Goal: Task Accomplishment & Management: Use online tool/utility

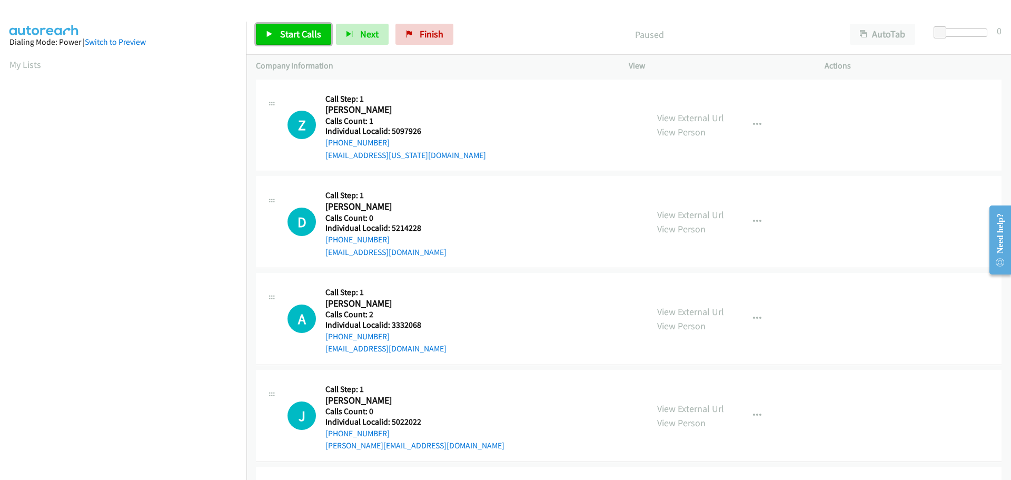
click at [307, 31] on span "Start Calls" at bounding box center [300, 34] width 41 height 12
click at [405, 129] on h5 "Individual Localid: 5097926" at bounding box center [405, 131] width 161 height 11
copy h5 "5097926"
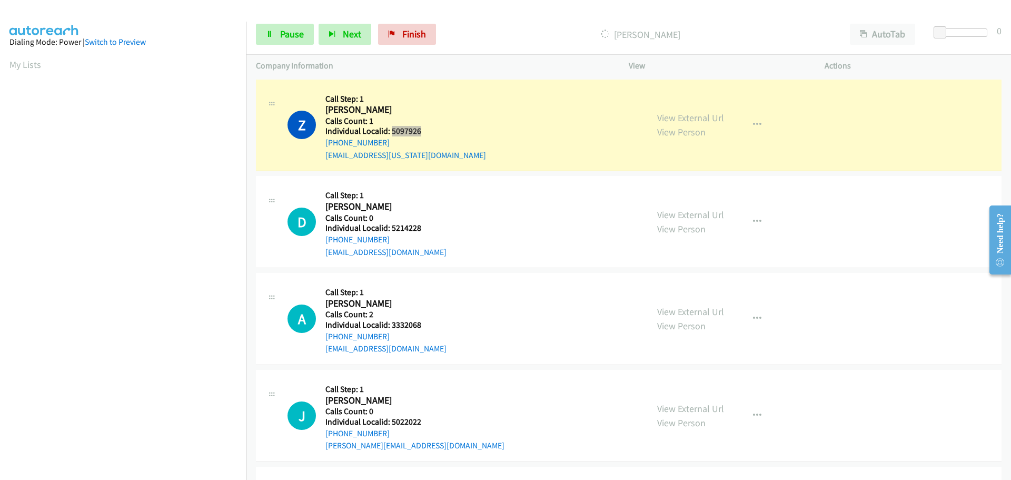
scroll to position [111, 0]
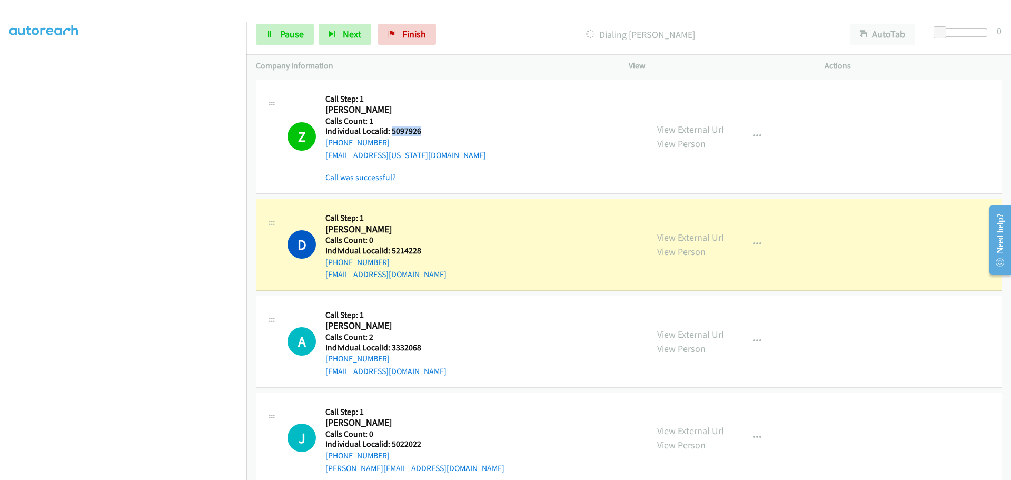
click at [410, 247] on h5 "Individual Localid: 5214228" at bounding box center [385, 250] width 121 height 11
copy h5 "5214228"
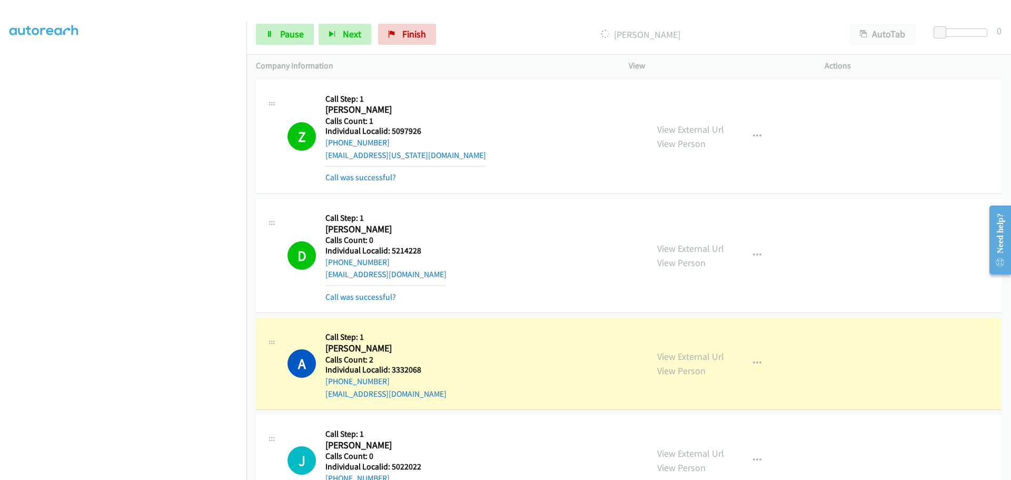
click at [405, 364] on h5 "Individual Localid: 3332068" at bounding box center [385, 369] width 121 height 11
copy h5 "3332068"
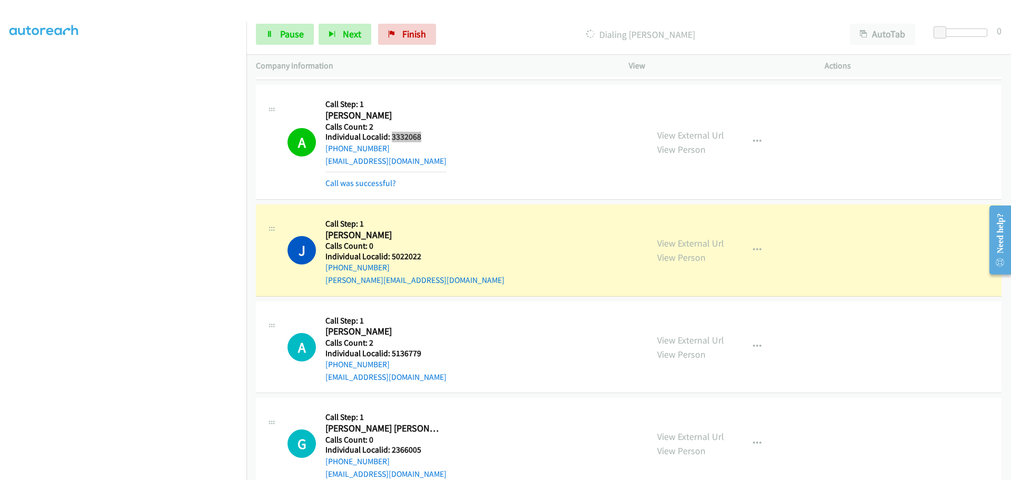
scroll to position [237, 0]
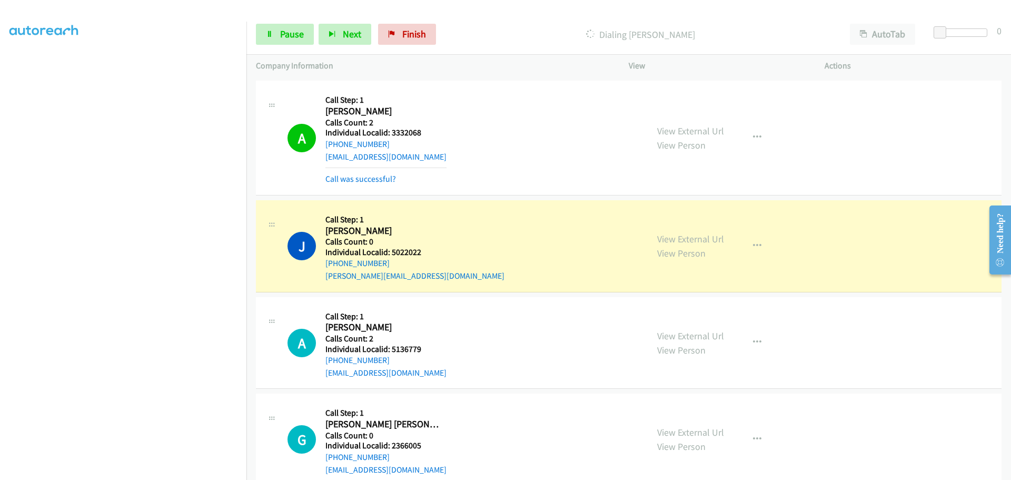
click at [412, 254] on h5 "Individual Localid: 5022022" at bounding box center [414, 252] width 179 height 11
copy h5 "5022022"
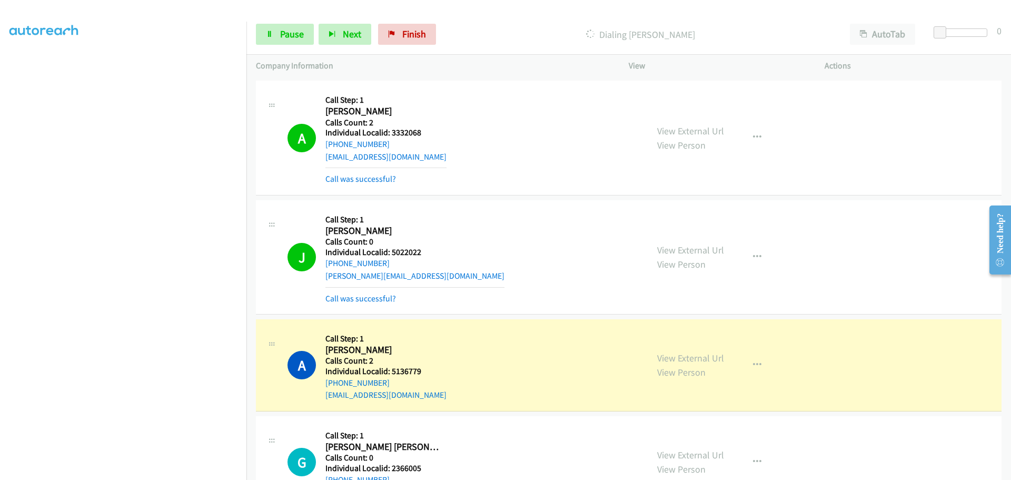
click at [407, 368] on h5 "Individual Localid: 5136779" at bounding box center [385, 371] width 121 height 11
copy h5 "5136779"
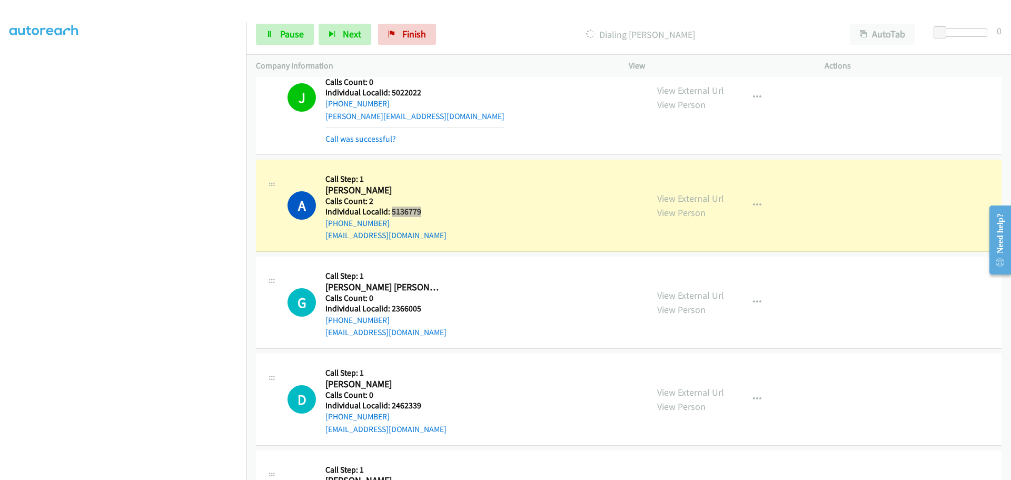
scroll to position [408, 0]
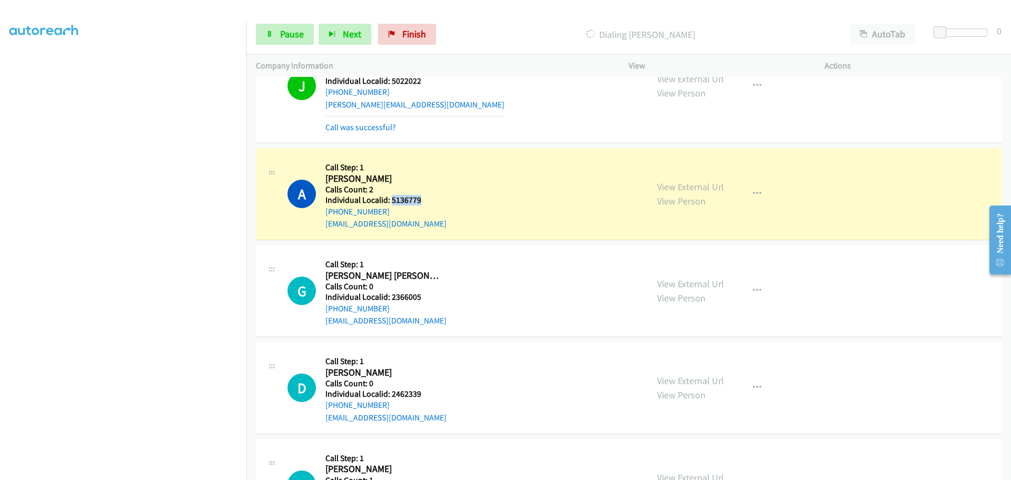
click at [407, 298] on h5 "Individual Localid: 2366005" at bounding box center [385, 297] width 121 height 11
click at [408, 298] on h5 "Individual Localid: 2366005" at bounding box center [385, 297] width 121 height 11
copy h5 "2366005"
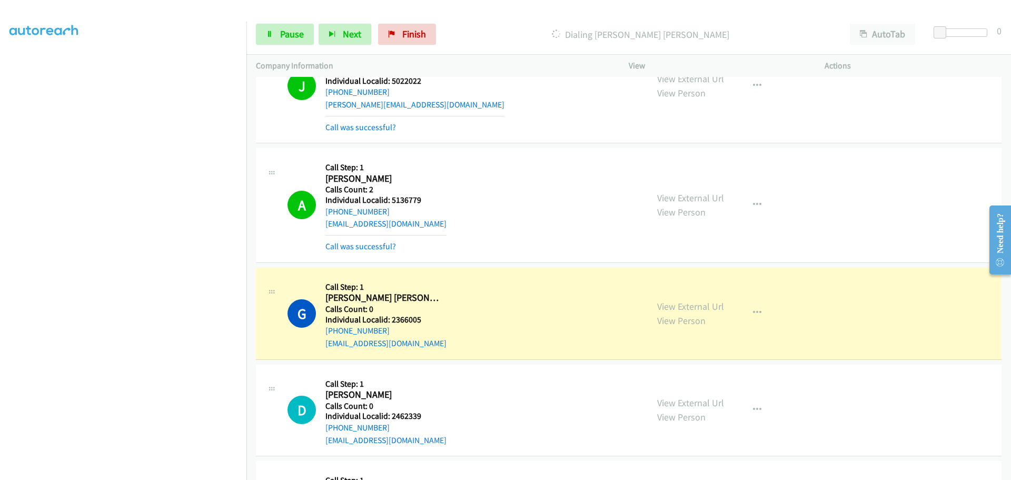
click at [412, 415] on h5 "Individual Localid: 2462339" at bounding box center [385, 416] width 121 height 11
copy h5 "2462339"
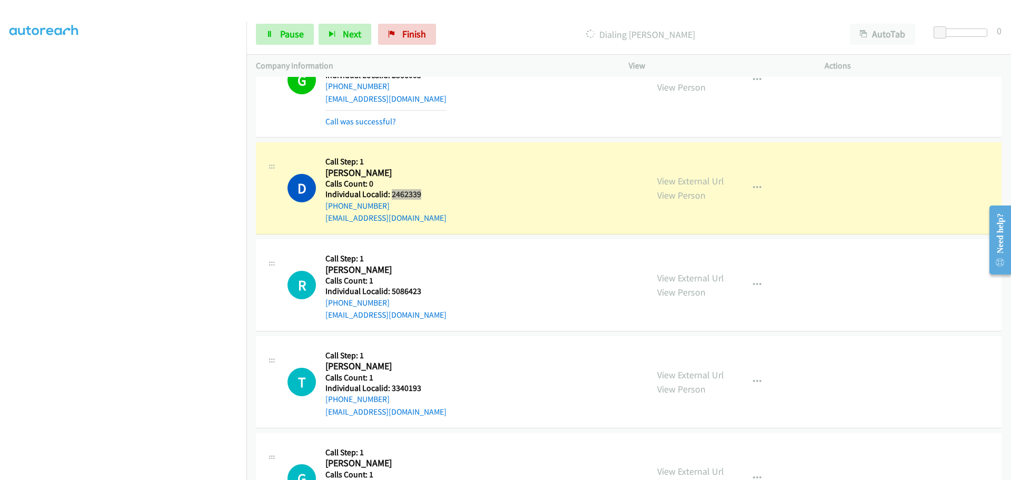
scroll to position [658, 0]
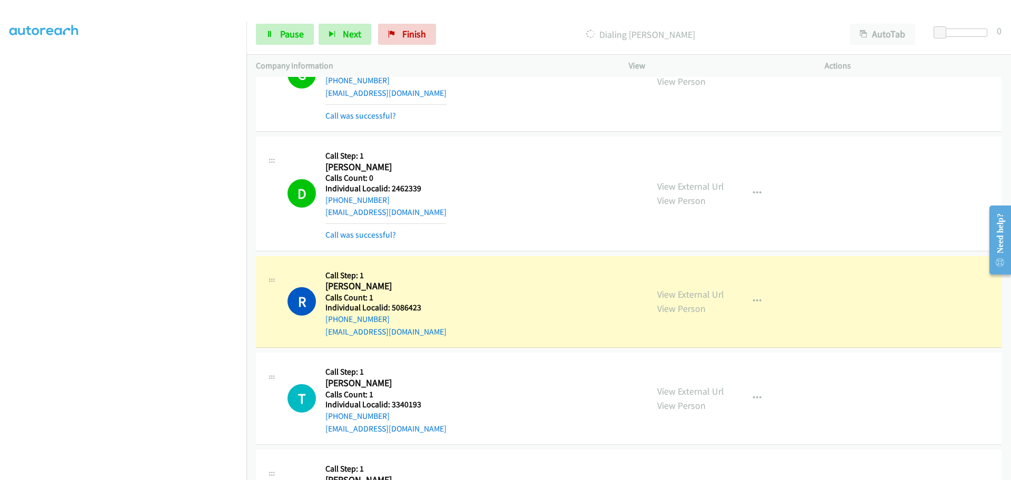
click at [413, 306] on h5 "Individual Localid: 5086423" at bounding box center [385, 307] width 121 height 11
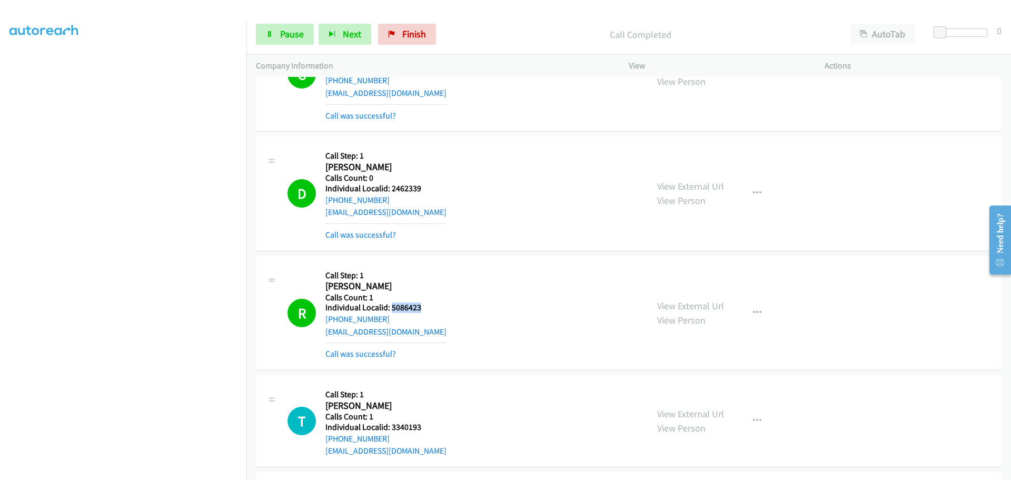
copy h5 "5086423"
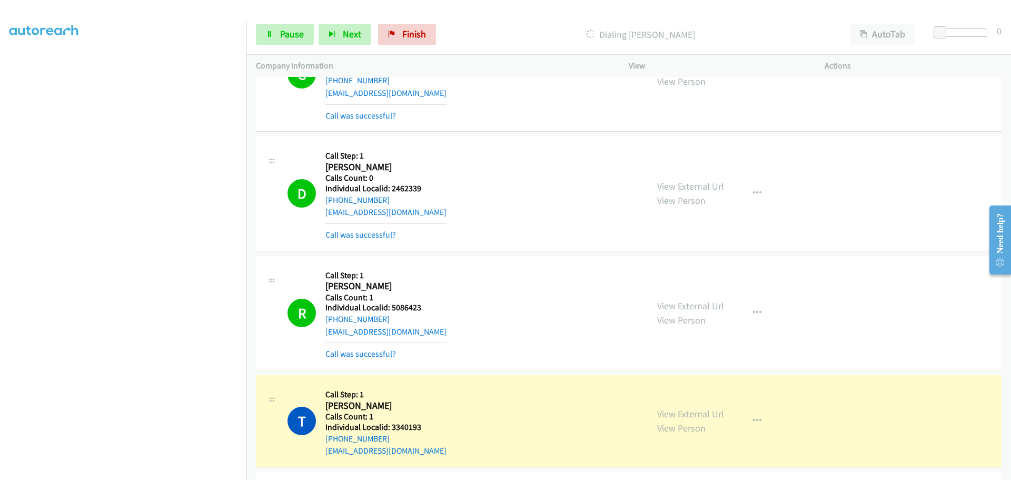
click at [412, 430] on h5 "Individual Localid: 3340193" at bounding box center [385, 427] width 121 height 11
copy h5 "3340193"
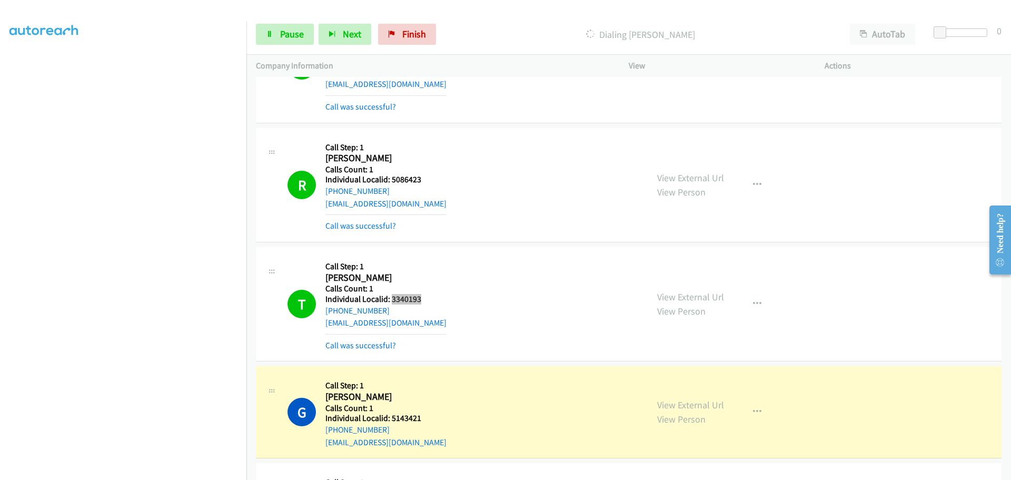
scroll to position [816, 0]
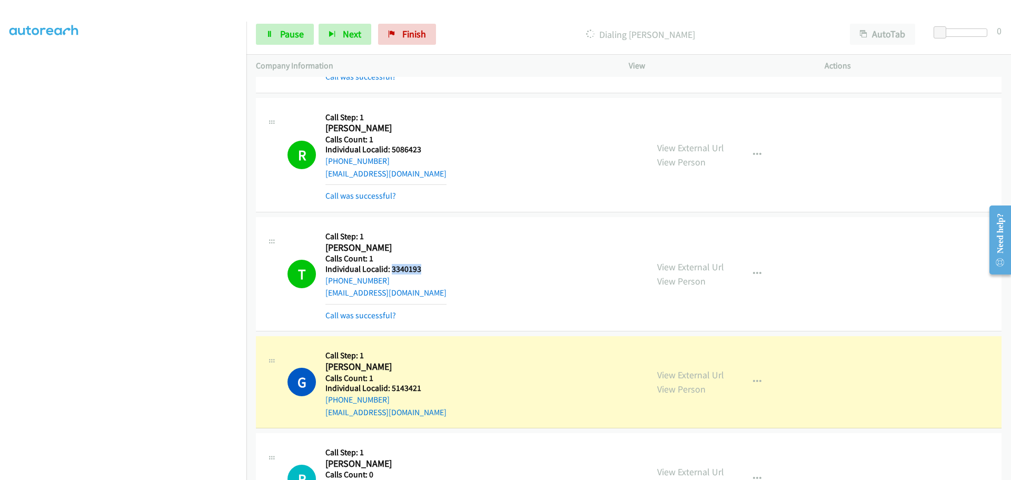
click at [411, 272] on h5 "Individual Localid: 3340193" at bounding box center [385, 269] width 121 height 11
click at [302, 34] on span "Pause" at bounding box center [292, 34] width 24 height 12
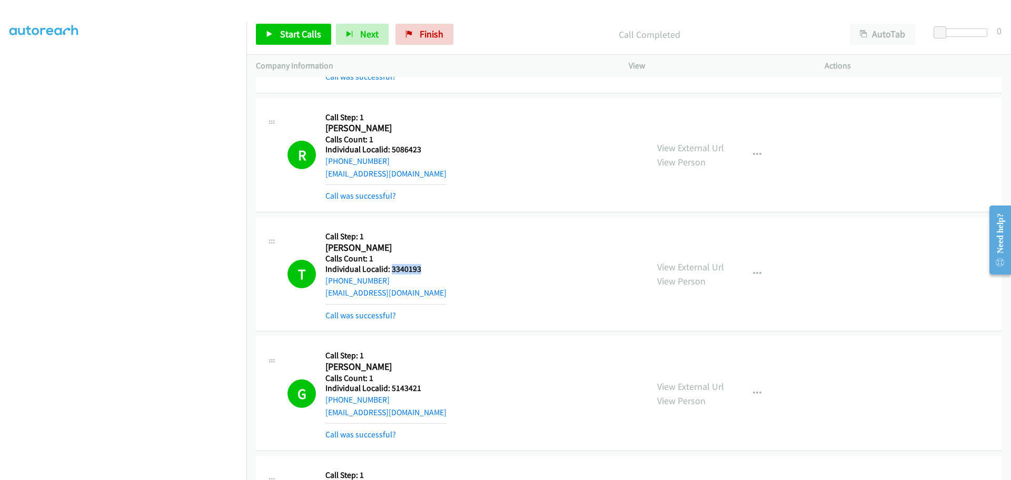
click at [402, 388] on h5 "Individual Localid: 5143421" at bounding box center [385, 388] width 121 height 11
copy h5 "5143421"
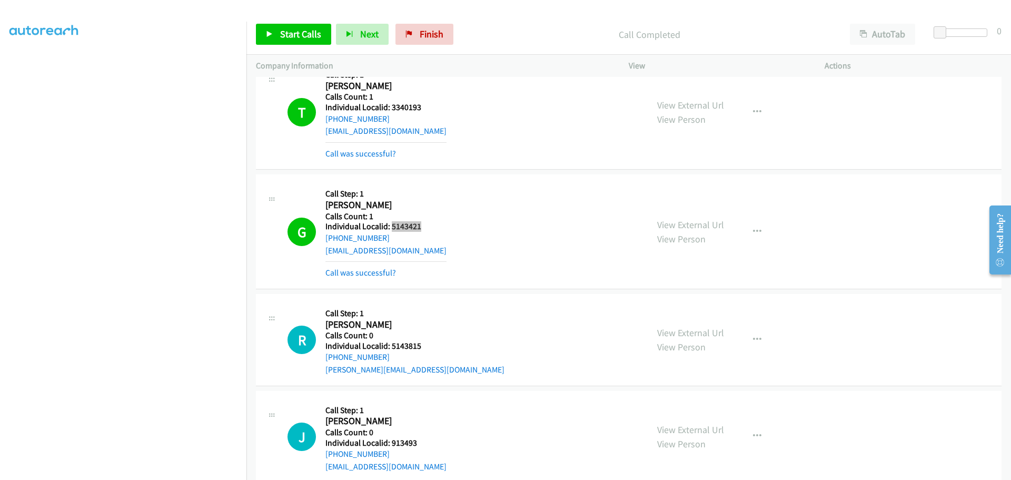
scroll to position [987, 0]
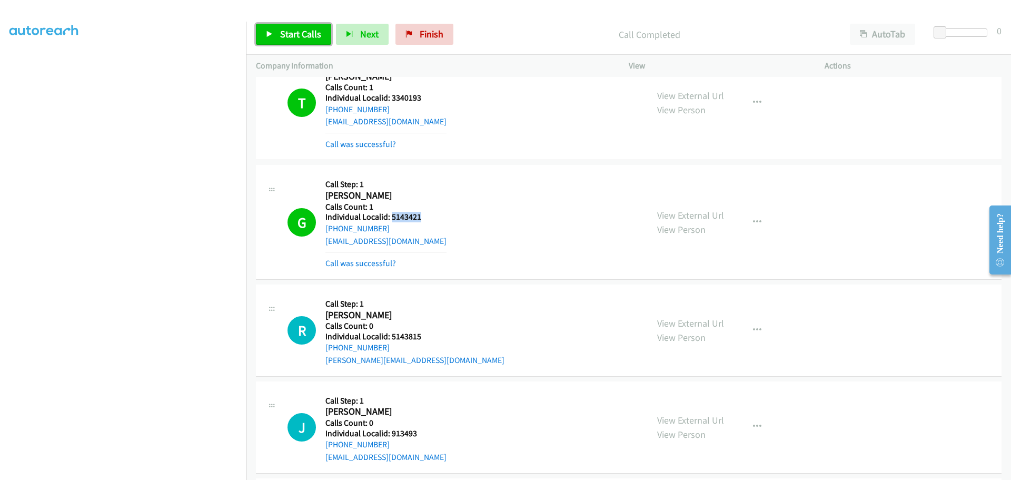
click at [306, 32] on span "Start Calls" at bounding box center [300, 34] width 41 height 12
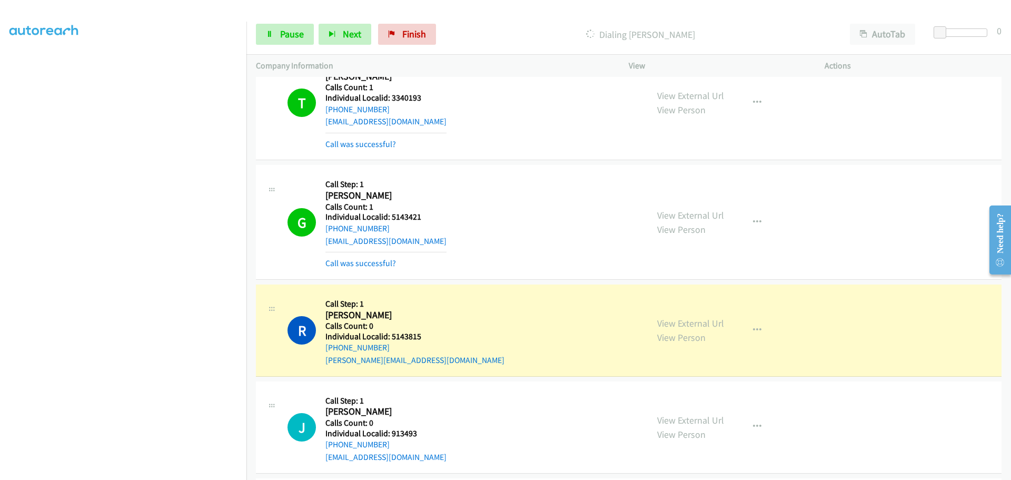
click at [403, 334] on h5 "Individual Localid: 5143815" at bounding box center [414, 336] width 179 height 11
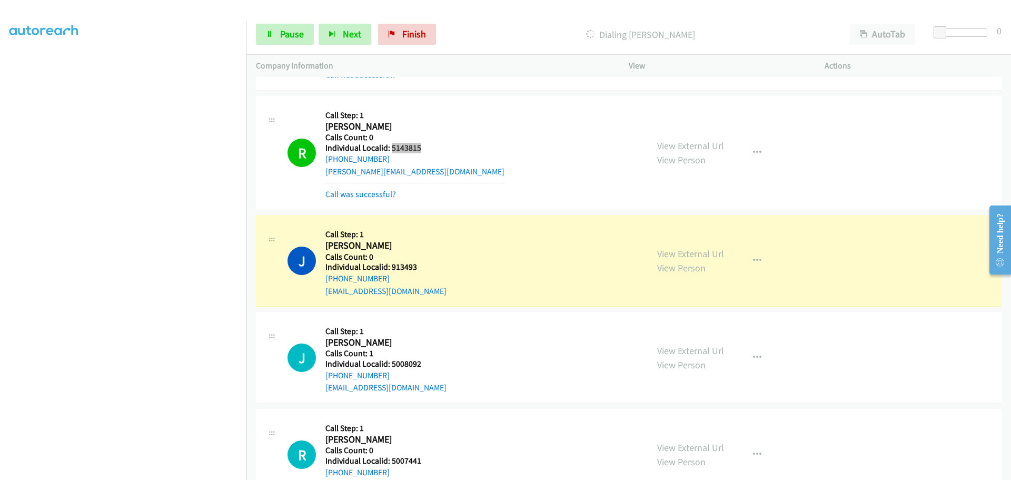
scroll to position [1185, 0]
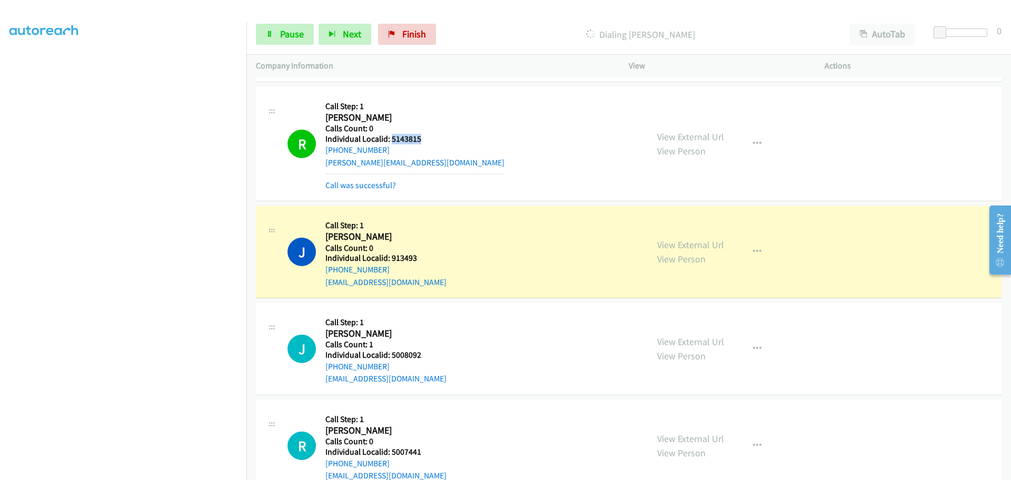
click at [404, 255] on h5 "Individual Localid: 913493" at bounding box center [385, 258] width 121 height 11
click at [407, 255] on h5 "Individual Localid: 913493" at bounding box center [385, 258] width 121 height 11
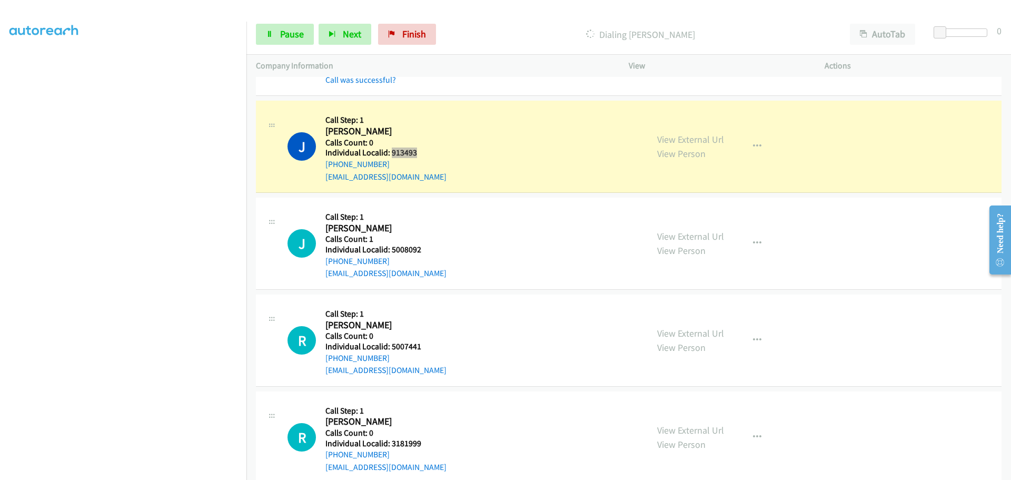
scroll to position [1277, 0]
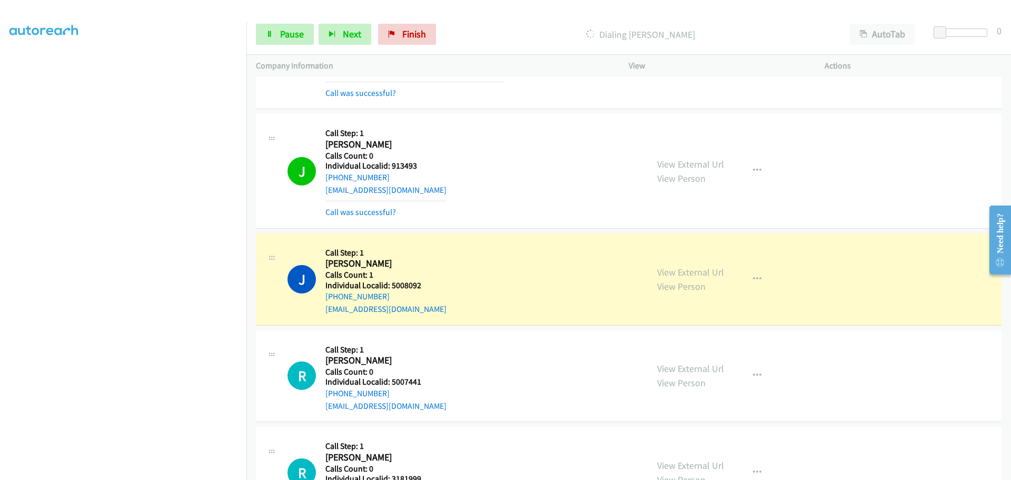
click at [408, 285] on h5 "Individual Localid: 5008092" at bounding box center [385, 285] width 121 height 11
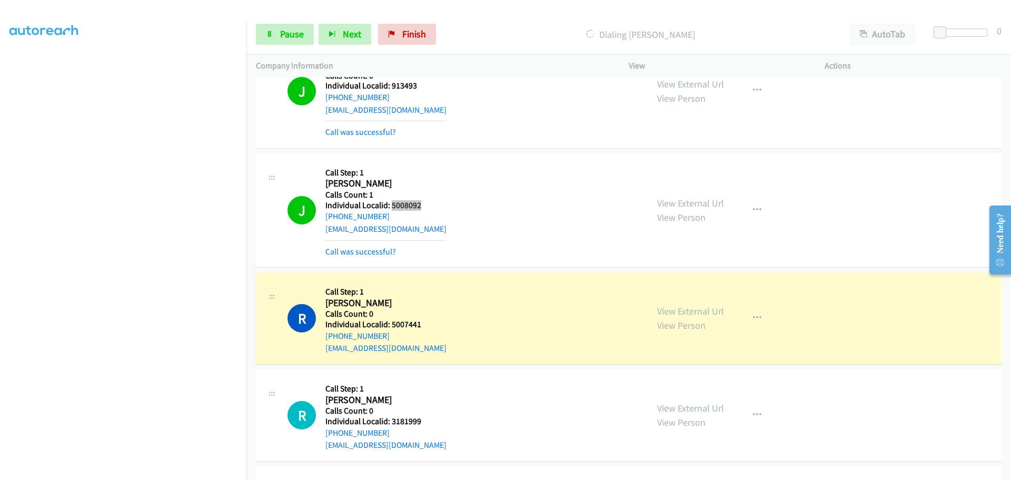
scroll to position [1409, 0]
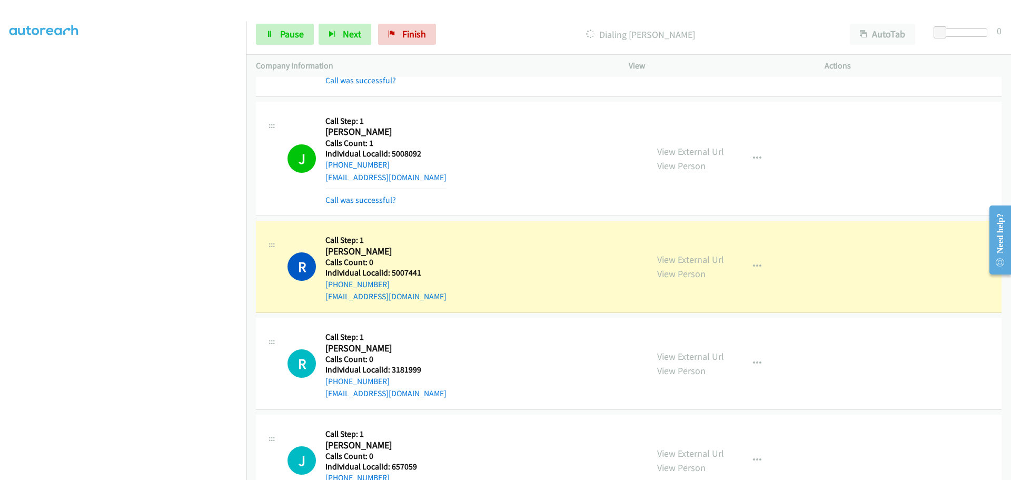
click at [399, 274] on h5 "Individual Localid: 5007441" at bounding box center [385, 273] width 121 height 11
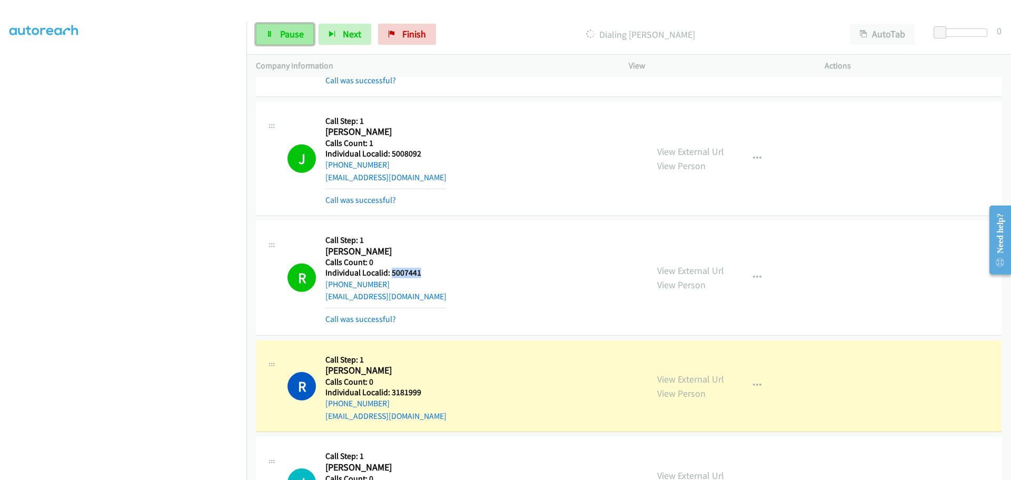
click at [265, 36] on link "Pause" at bounding box center [285, 34] width 58 height 21
click at [396, 390] on h5 "Individual Localid: 3181999" at bounding box center [385, 392] width 121 height 11
click at [397, 390] on h5 "Individual Localid: 3181999" at bounding box center [385, 392] width 121 height 11
